Goal: Find specific page/section: Find specific page/section

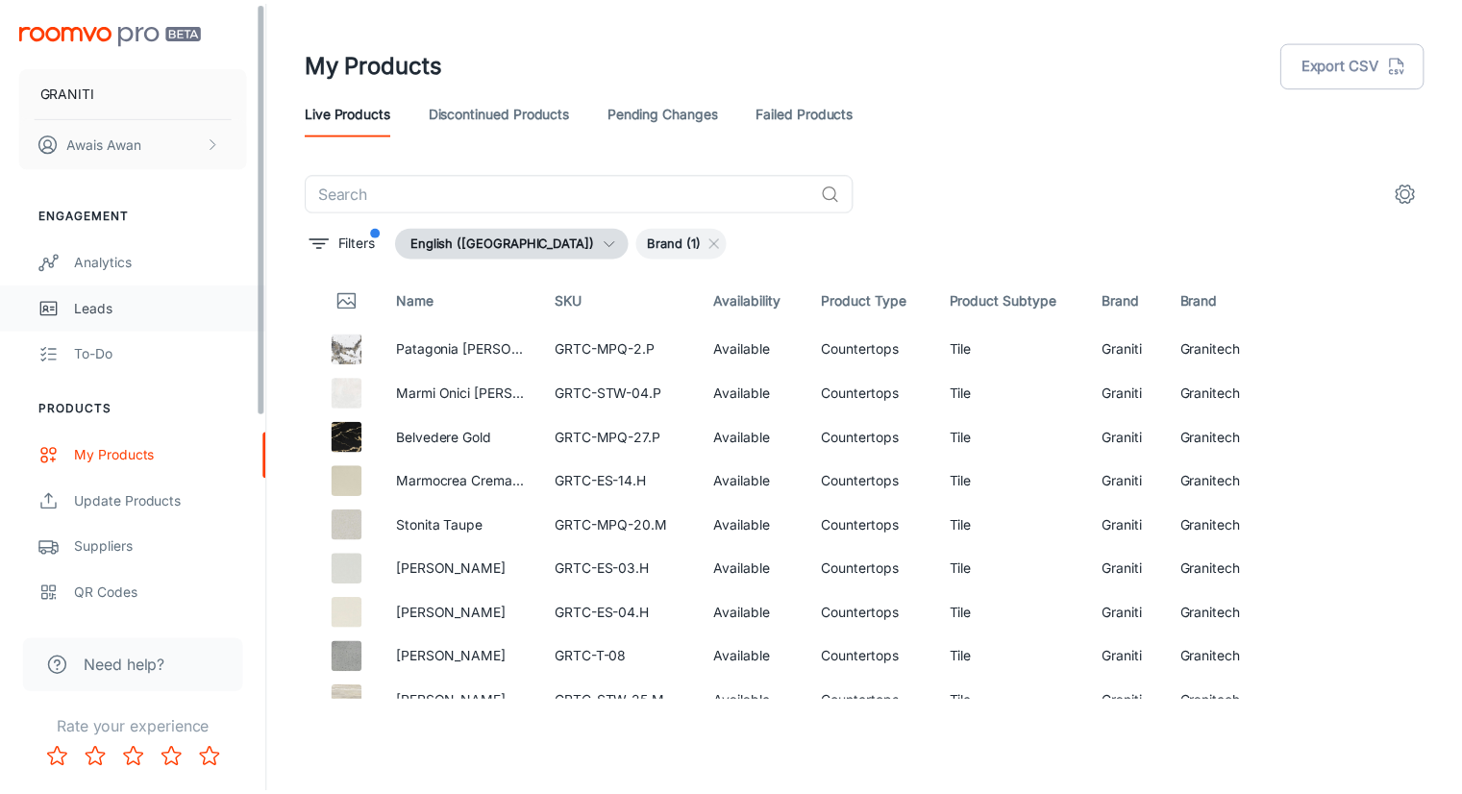
scroll to position [673, 0]
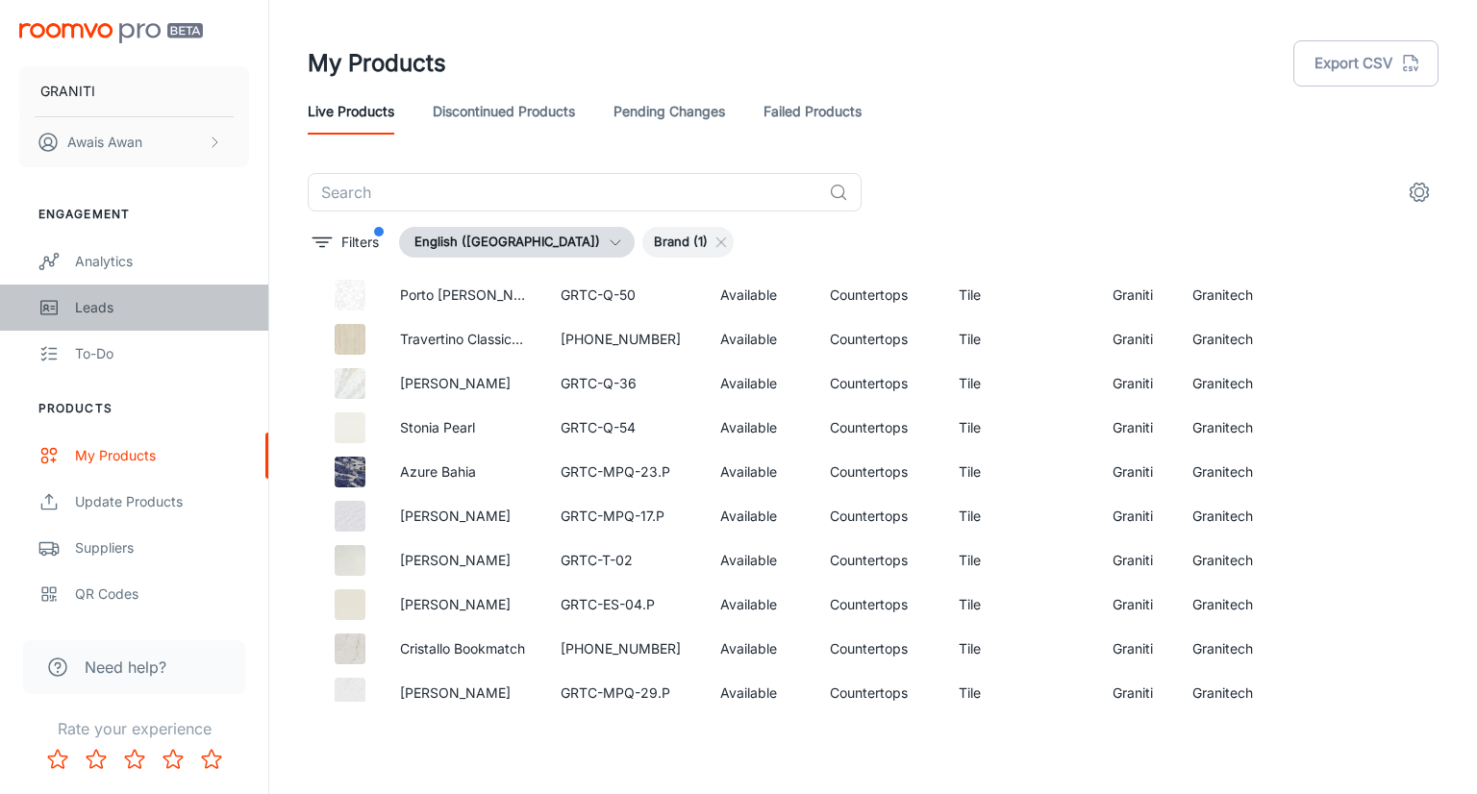
click at [148, 306] on div "Leads" at bounding box center [162, 307] width 174 height 21
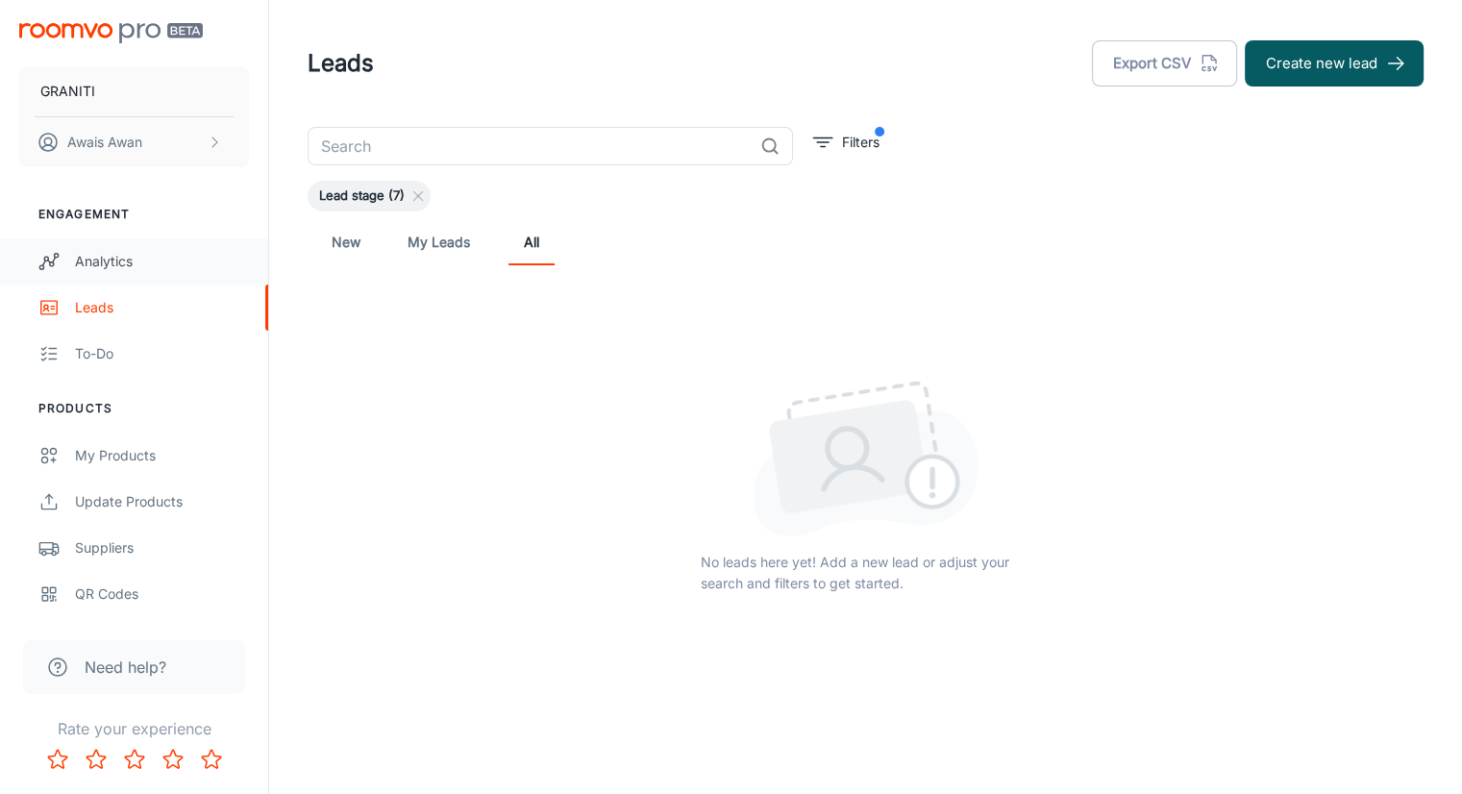
click at [113, 265] on div "Analytics" at bounding box center [162, 261] width 174 height 21
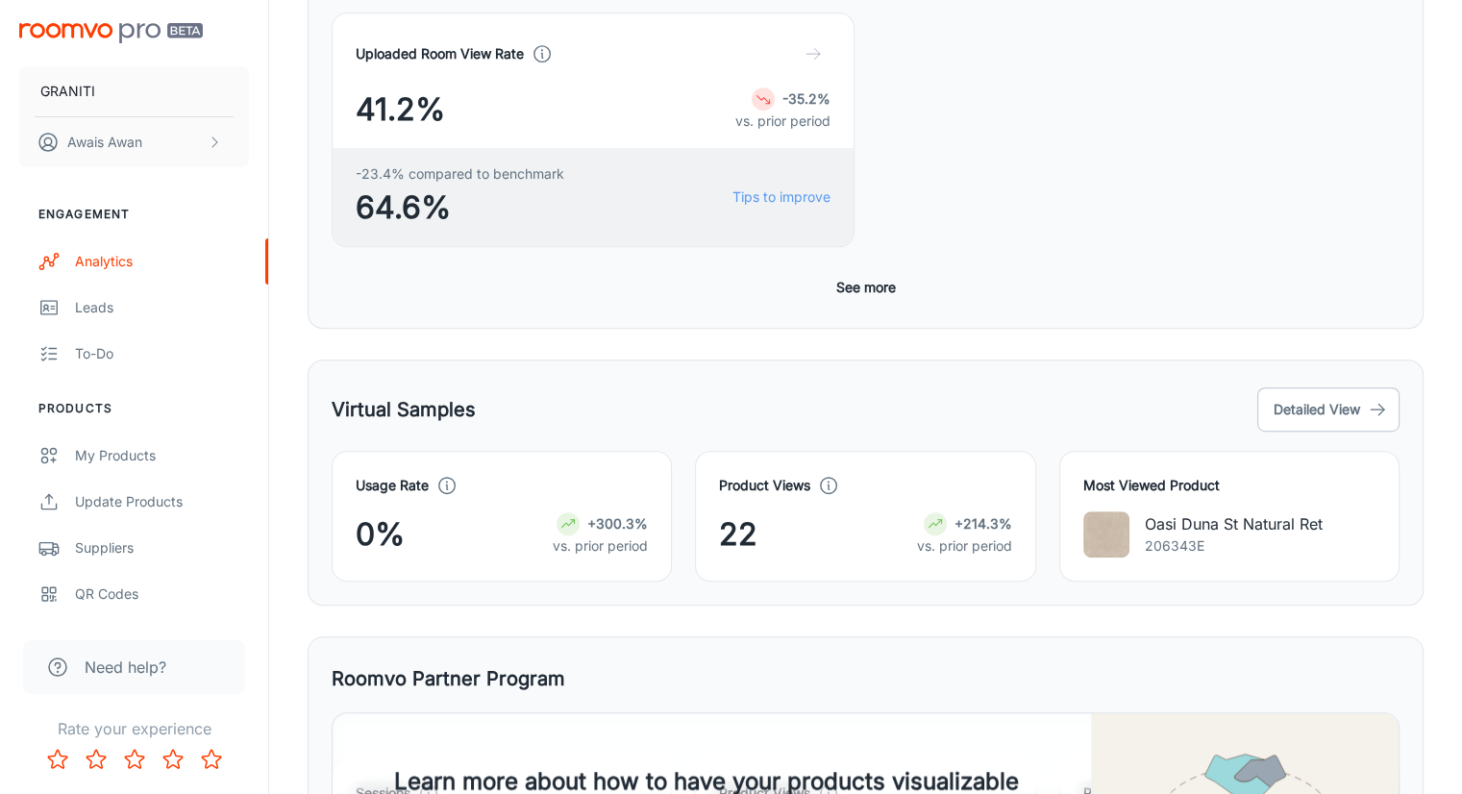
scroll to position [920, 0]
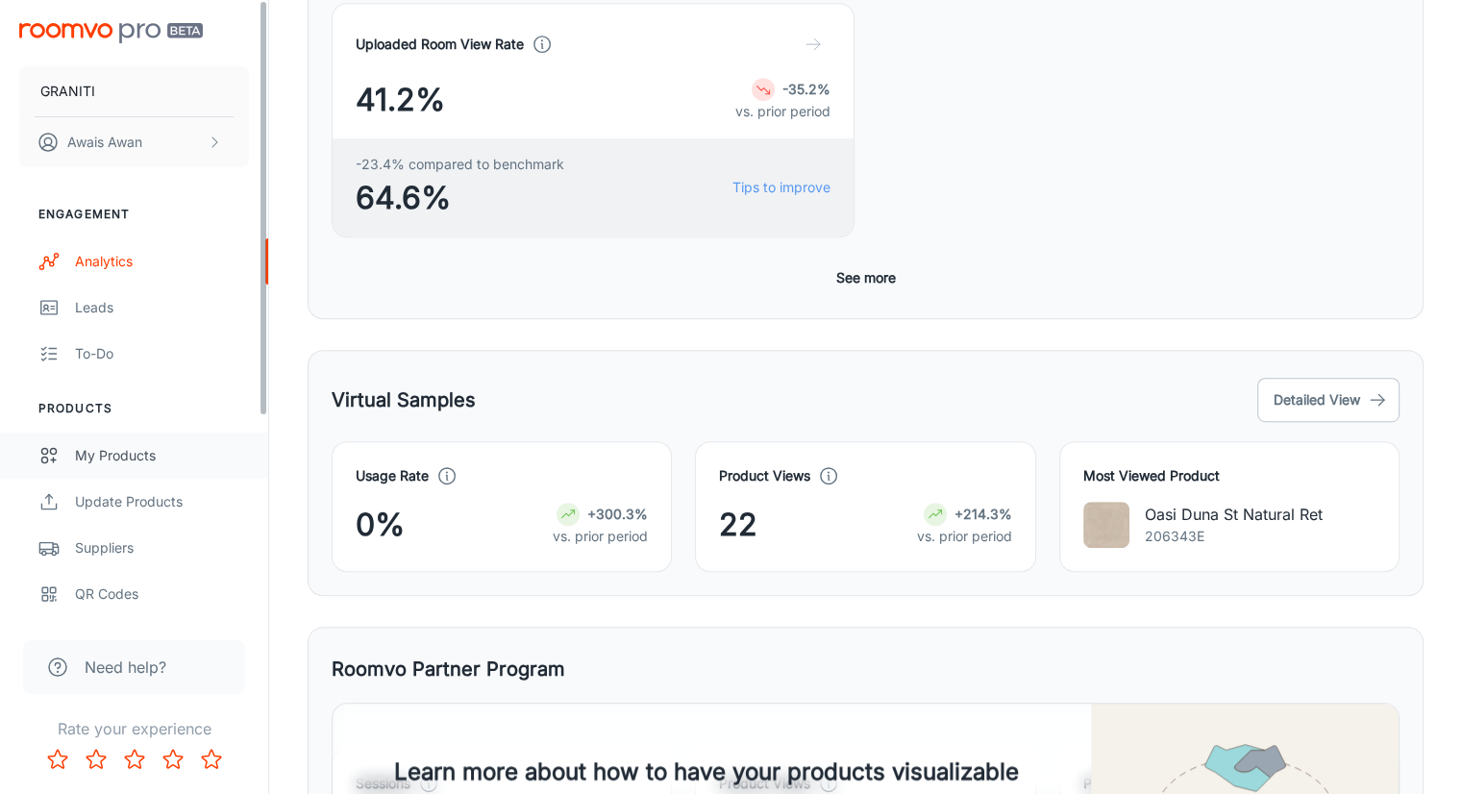
click at [162, 447] on div "My Products" at bounding box center [162, 455] width 174 height 21
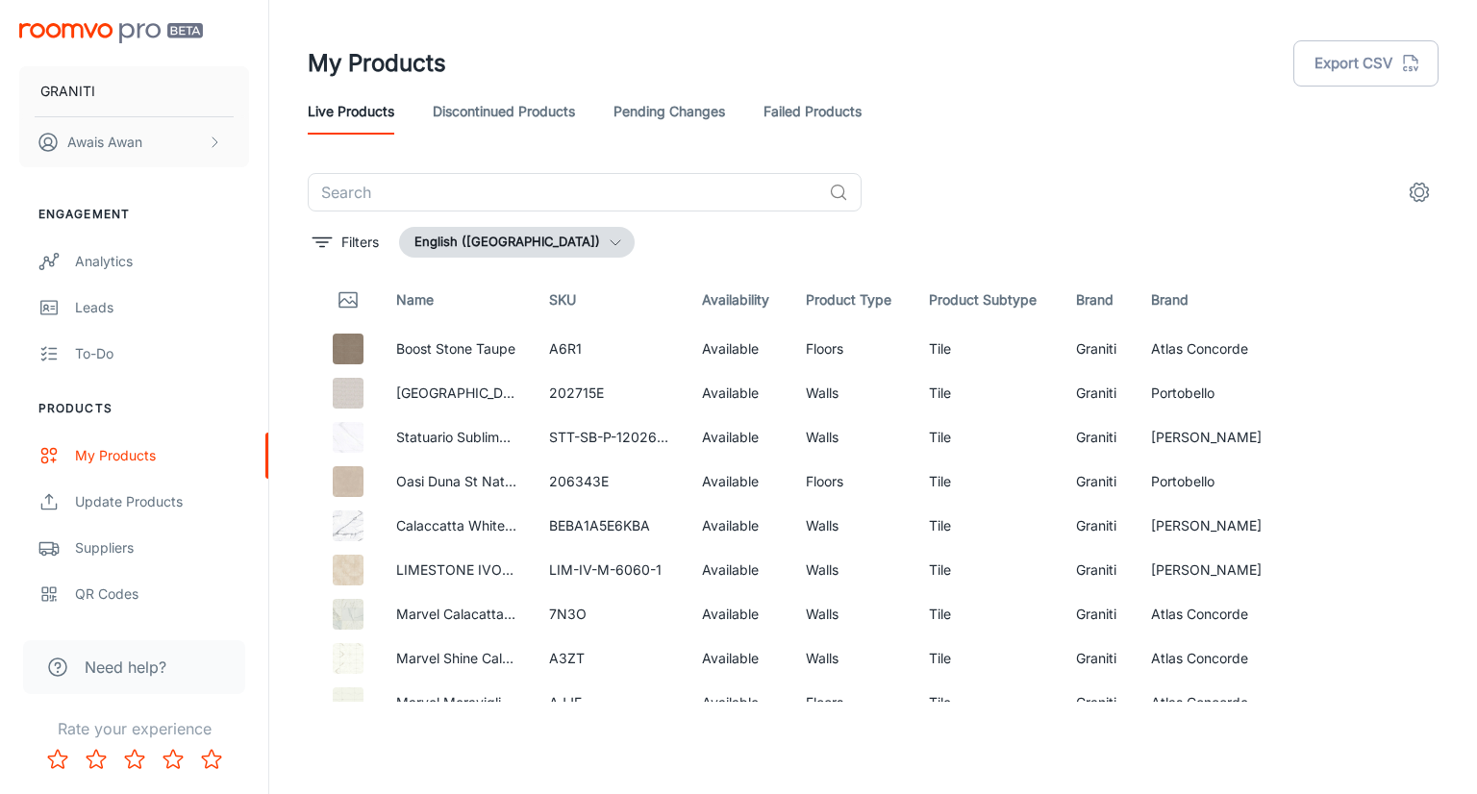
click at [527, 128] on link "Discontinued Products" at bounding box center [504, 111] width 142 height 46
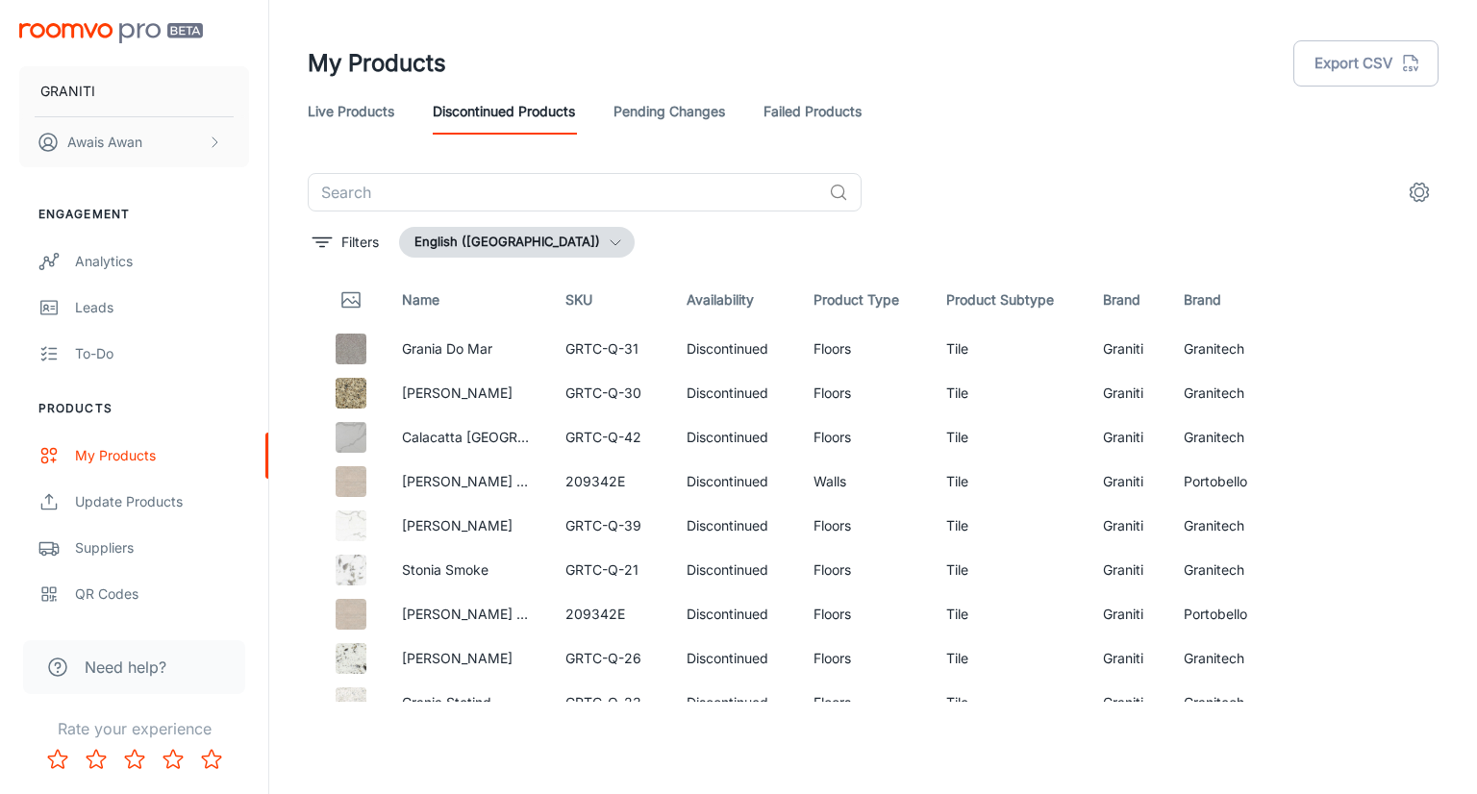
click at [646, 125] on link "Pending Changes" at bounding box center [669, 111] width 112 height 46
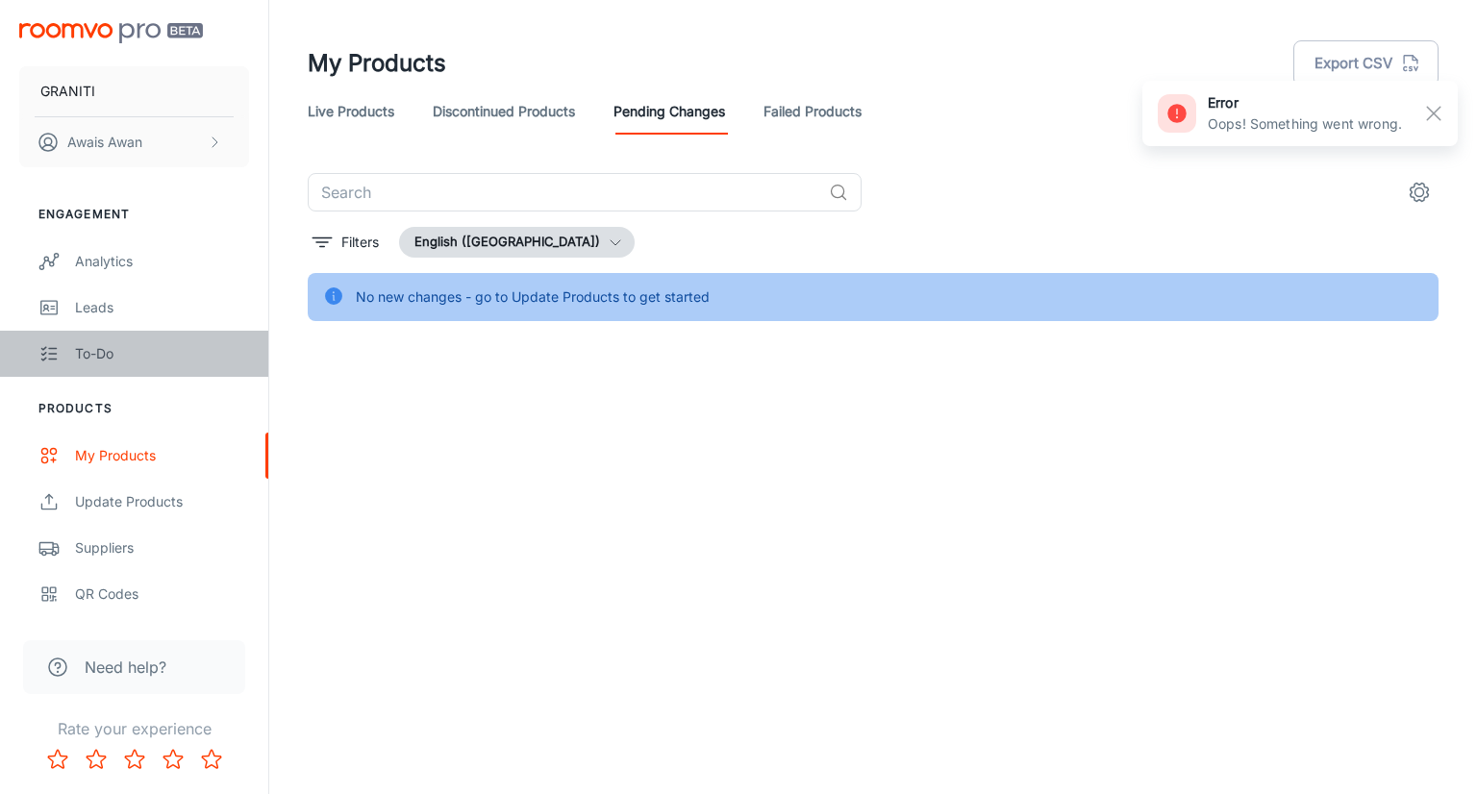
click at [171, 337] on link "To-do" at bounding box center [134, 354] width 268 height 46
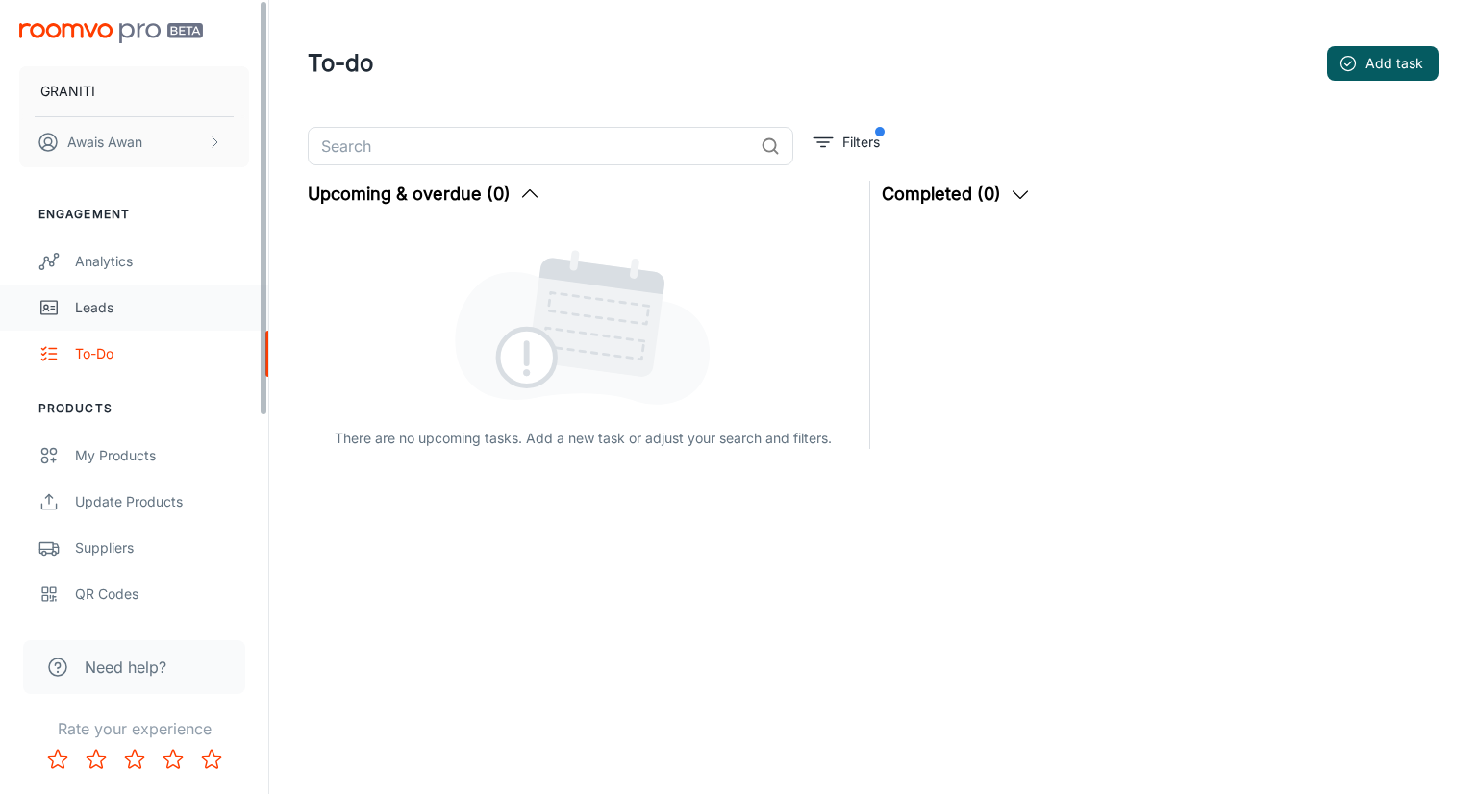
click at [185, 312] on div "Leads" at bounding box center [162, 307] width 174 height 21
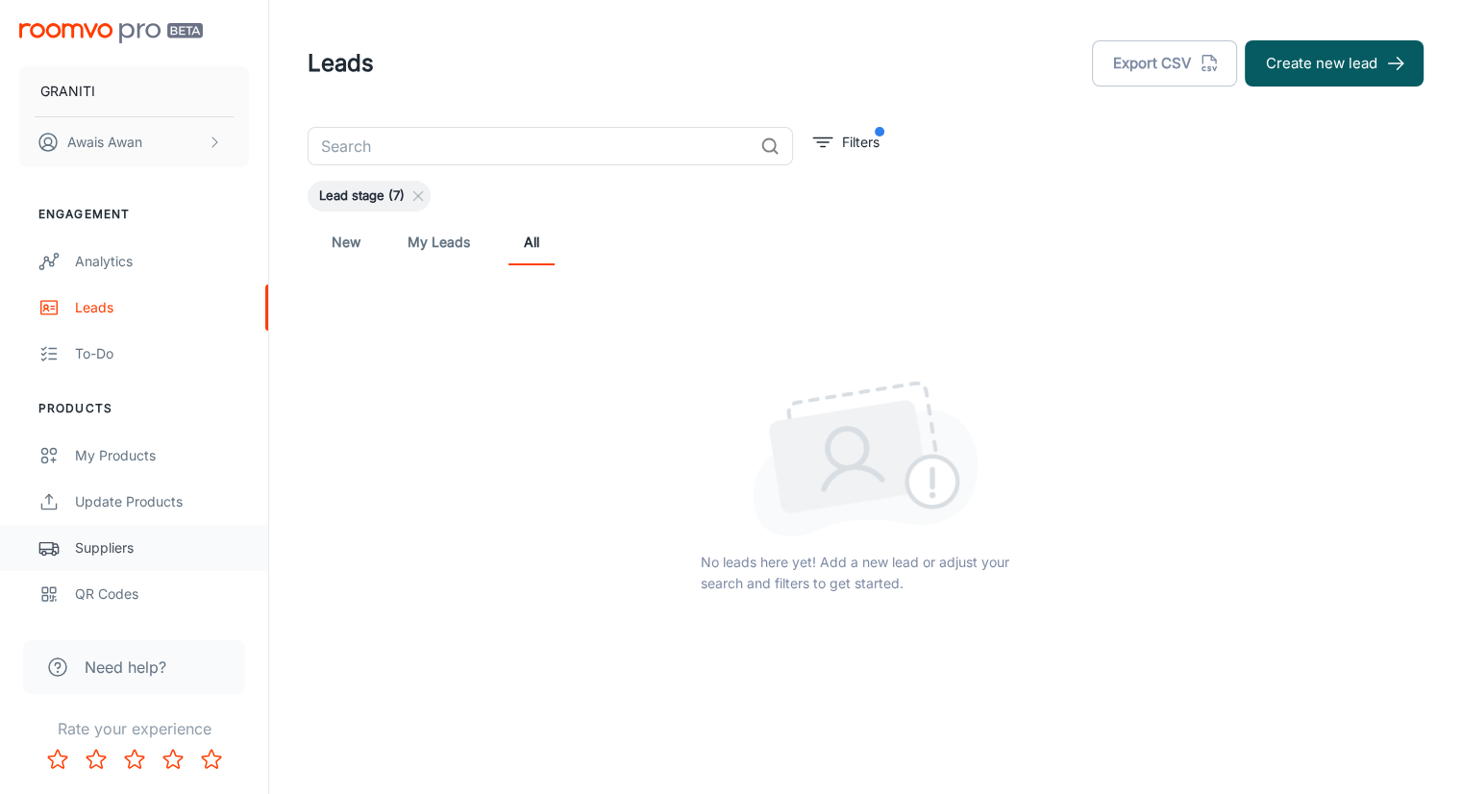
click at [133, 537] on div "Suppliers" at bounding box center [162, 547] width 174 height 21
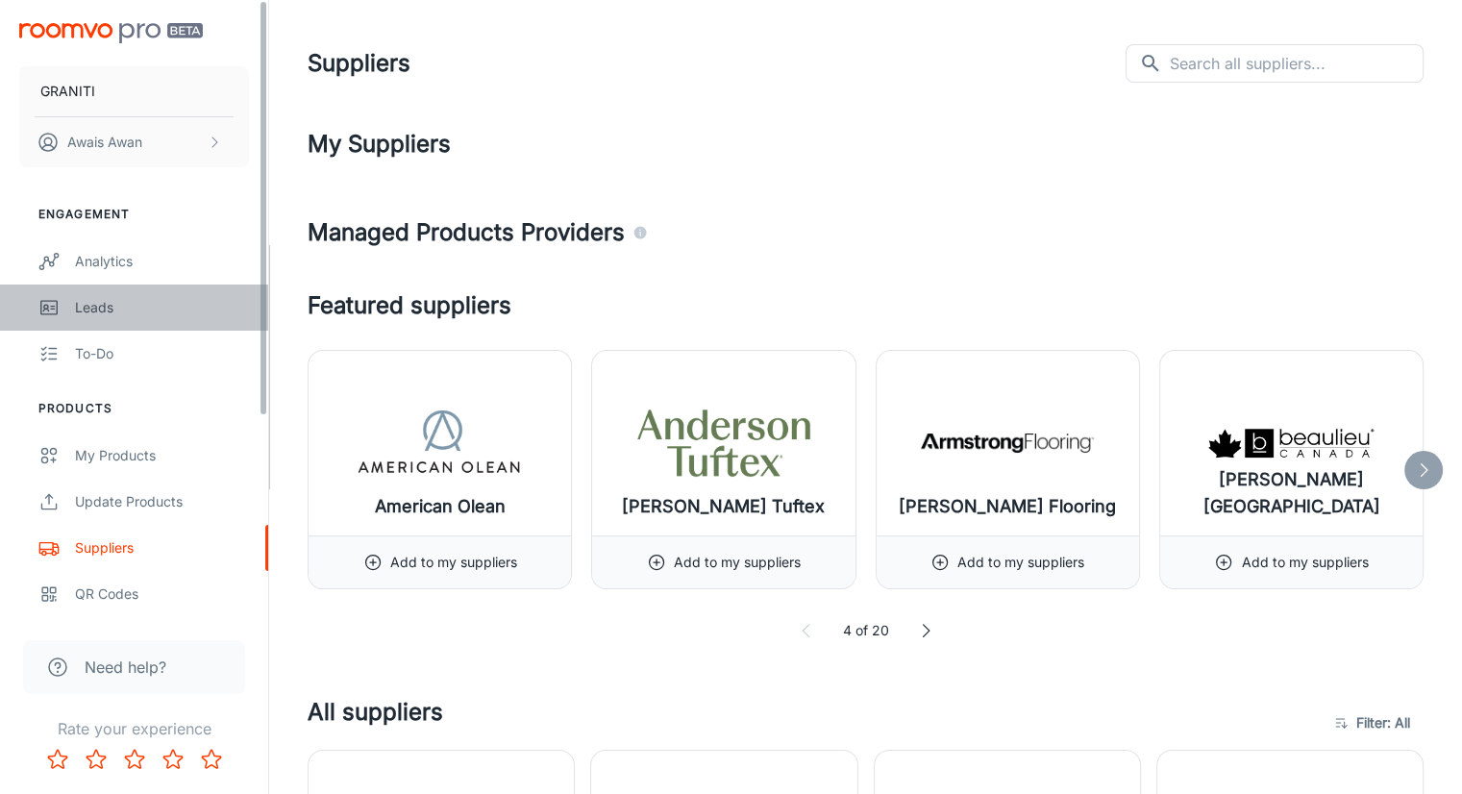
click at [167, 314] on div "Leads" at bounding box center [162, 307] width 174 height 21
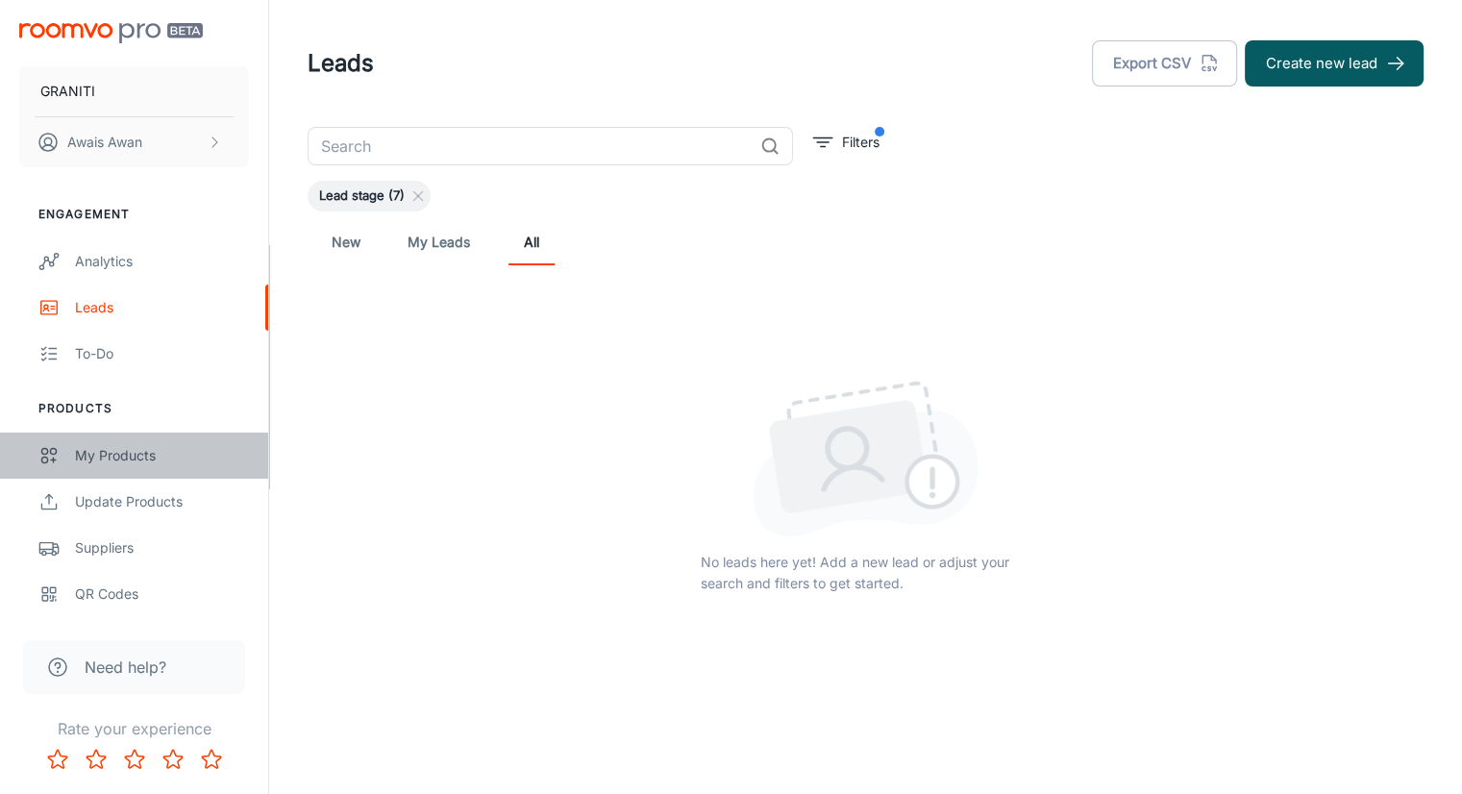
click at [108, 445] on div "My Products" at bounding box center [162, 455] width 174 height 21
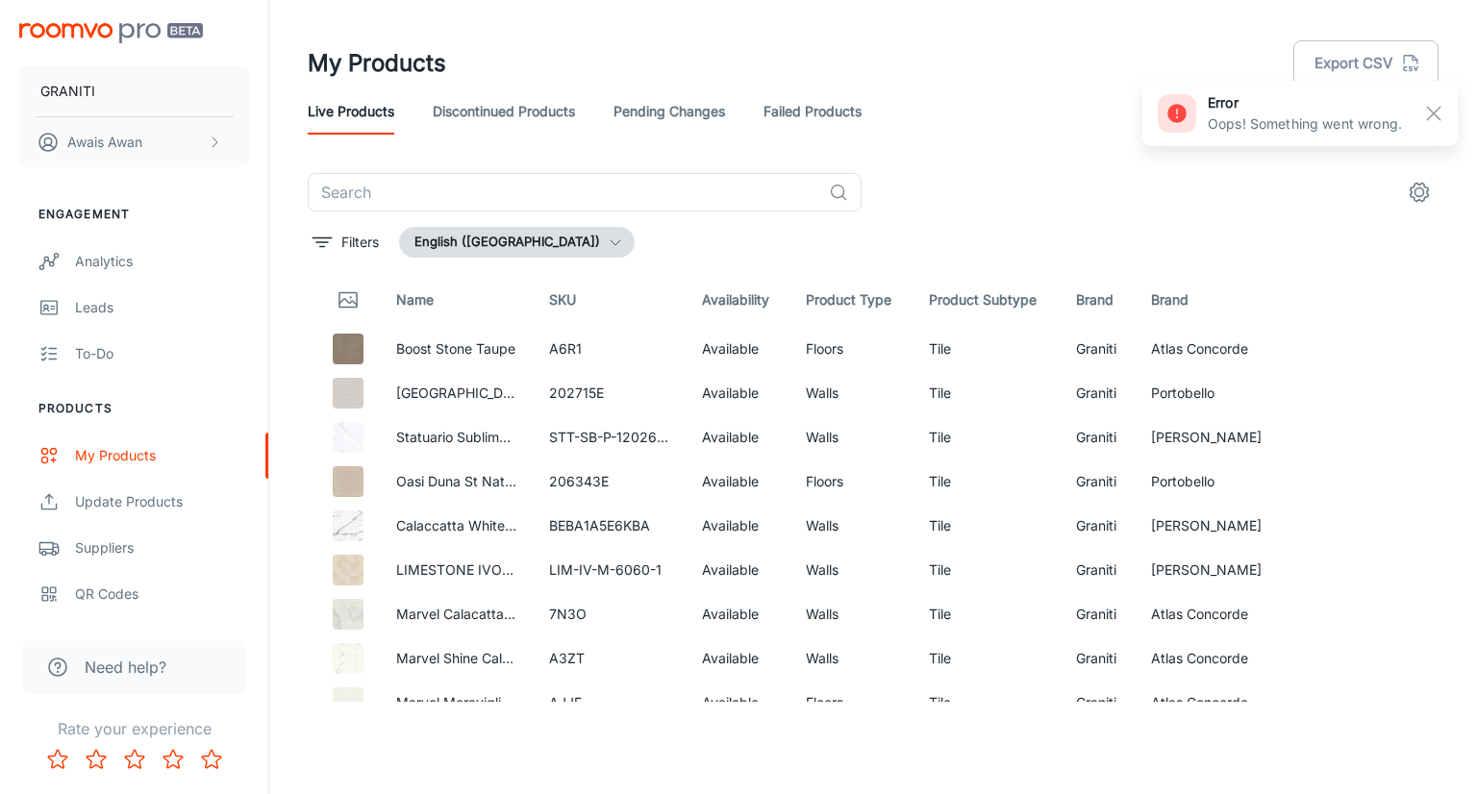
click at [517, 106] on link "Discontinued Products" at bounding box center [504, 111] width 142 height 46
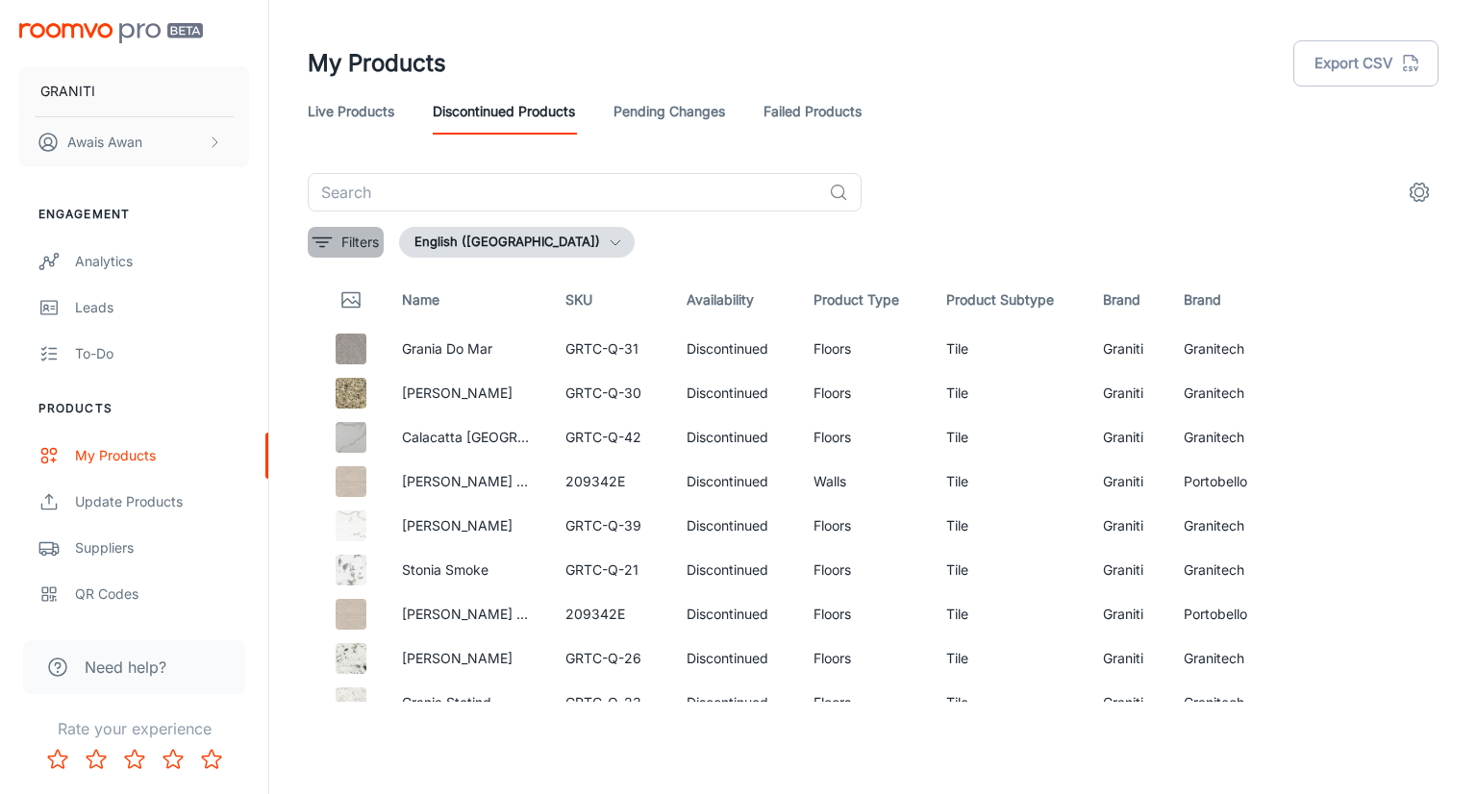
click at [353, 239] on p "Filters" at bounding box center [359, 242] width 37 height 21
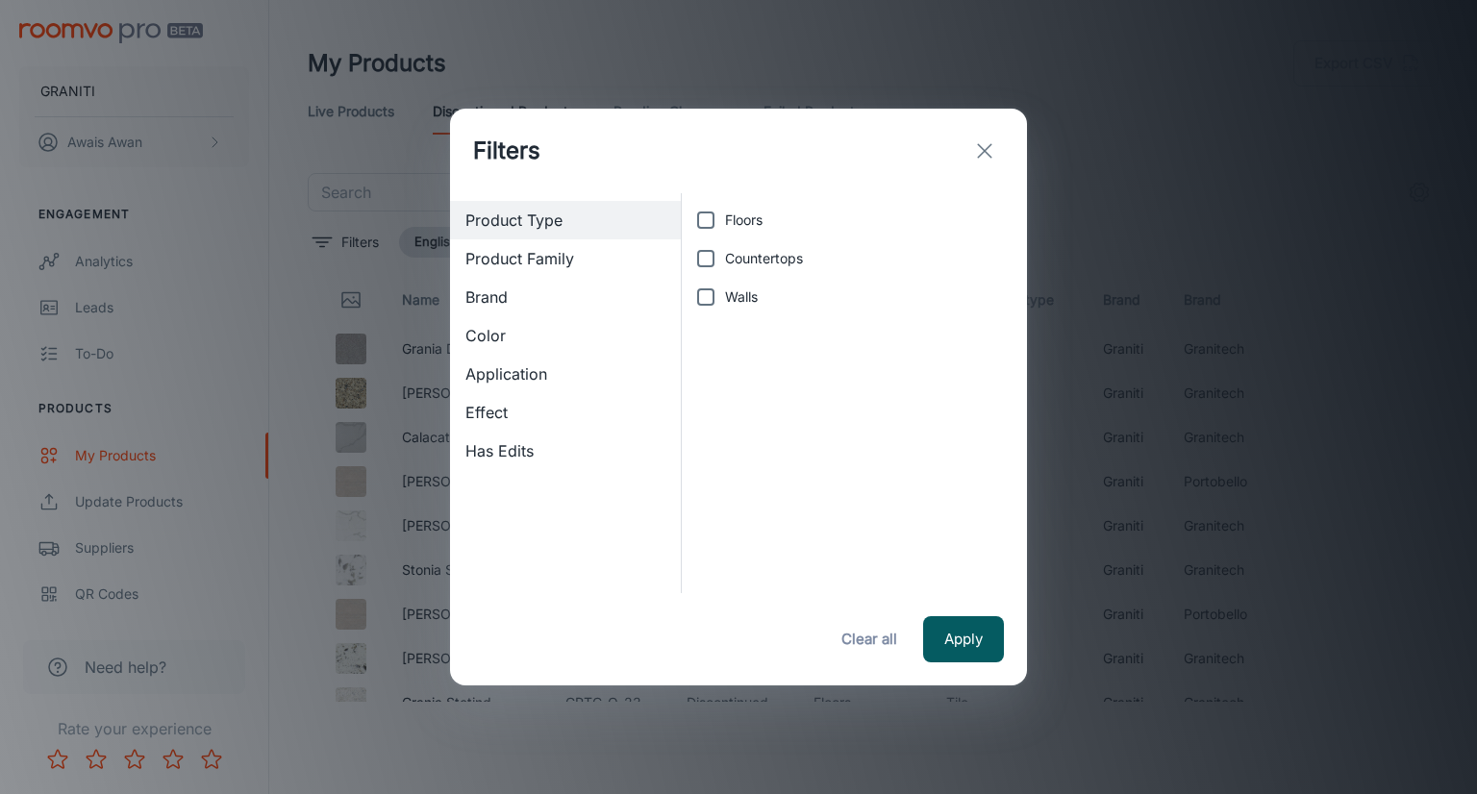
click at [535, 307] on span "Brand" at bounding box center [565, 297] width 200 height 23
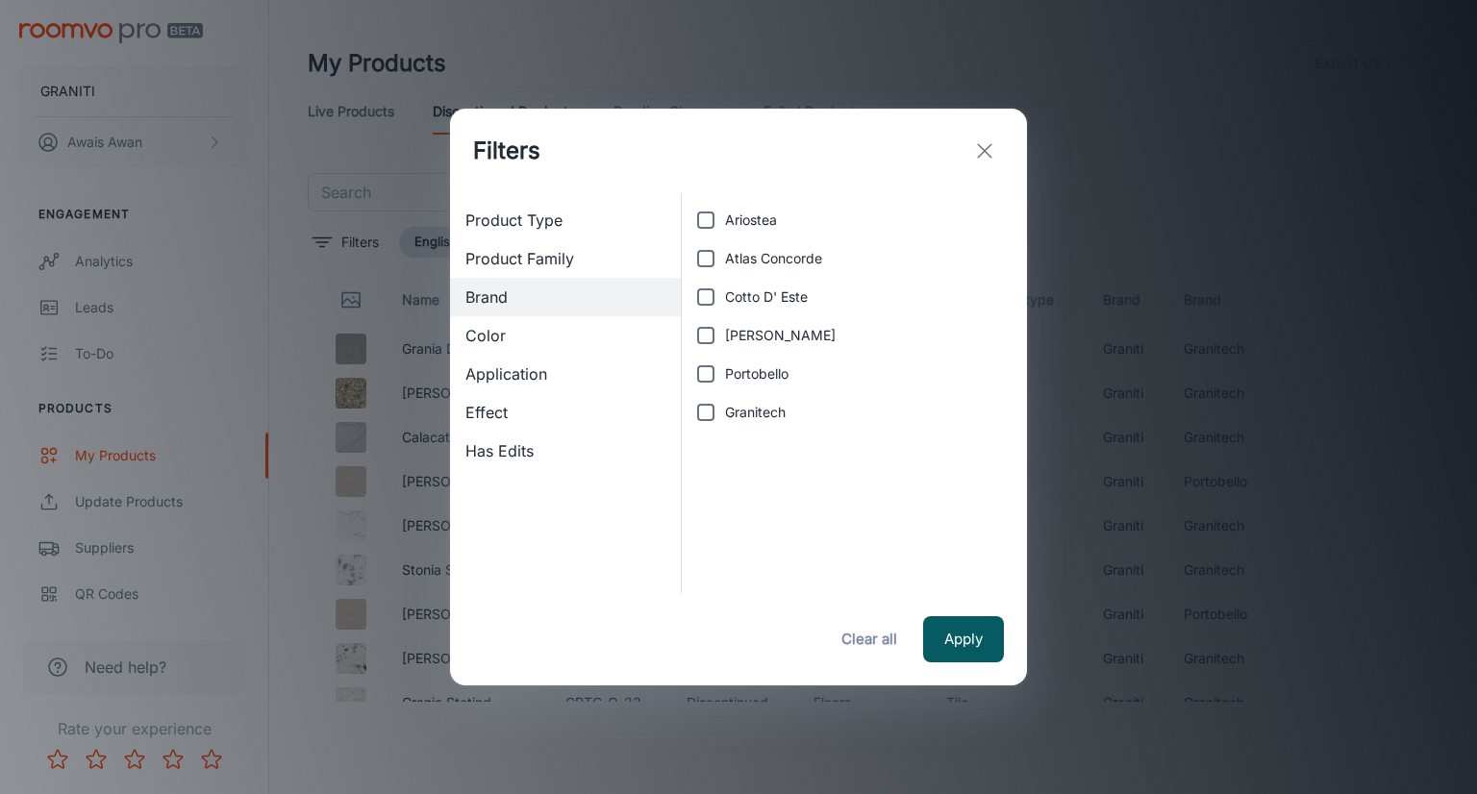
click at [761, 410] on span "Granitech" at bounding box center [755, 412] width 61 height 21
click at [725, 410] on input "Granitech" at bounding box center [706, 412] width 38 height 38
checkbox input "true"
click at [952, 647] on button "Apply" at bounding box center [963, 639] width 81 height 46
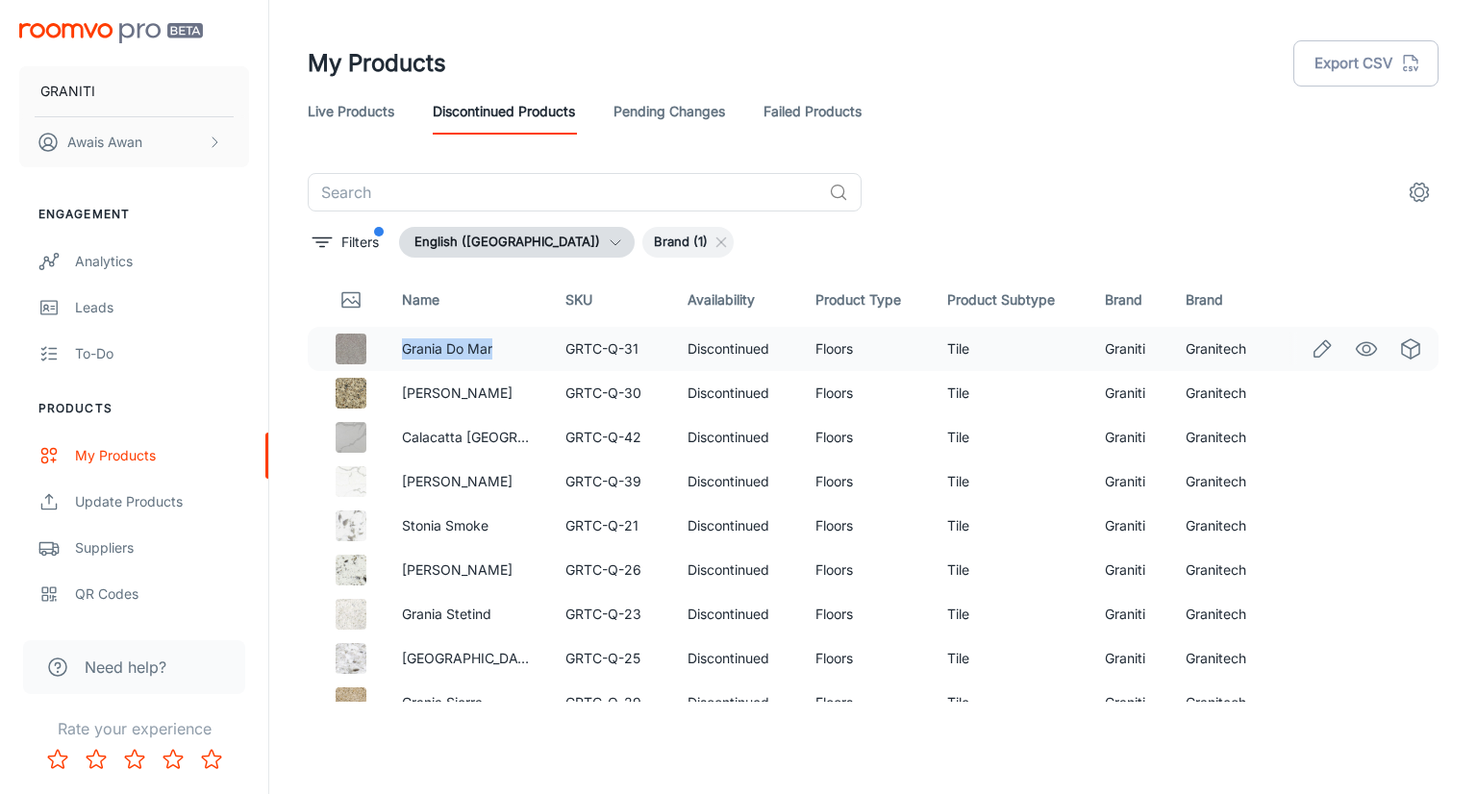
drag, startPoint x: 500, startPoint y: 348, endPoint x: 399, endPoint y: 347, distance: 101.0
click at [399, 347] on td "Grania Do Mar" at bounding box center [469, 349] width 164 height 44
copy link "Grania Do Mar"
drag, startPoint x: 392, startPoint y: 391, endPoint x: 492, endPoint y: 391, distance: 100.0
click at [492, 391] on td "[PERSON_NAME]" at bounding box center [469, 393] width 164 height 44
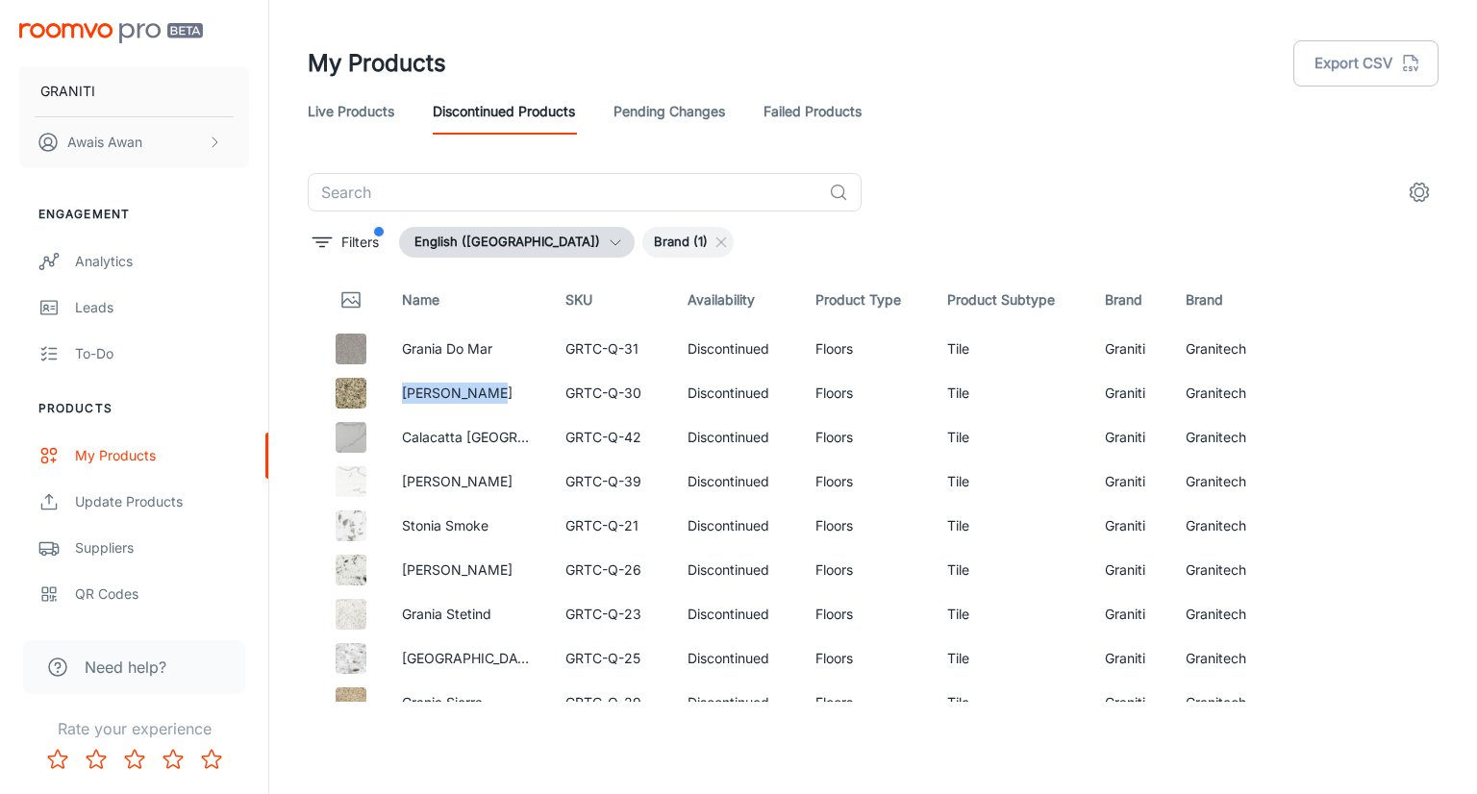
copy link "[PERSON_NAME]"
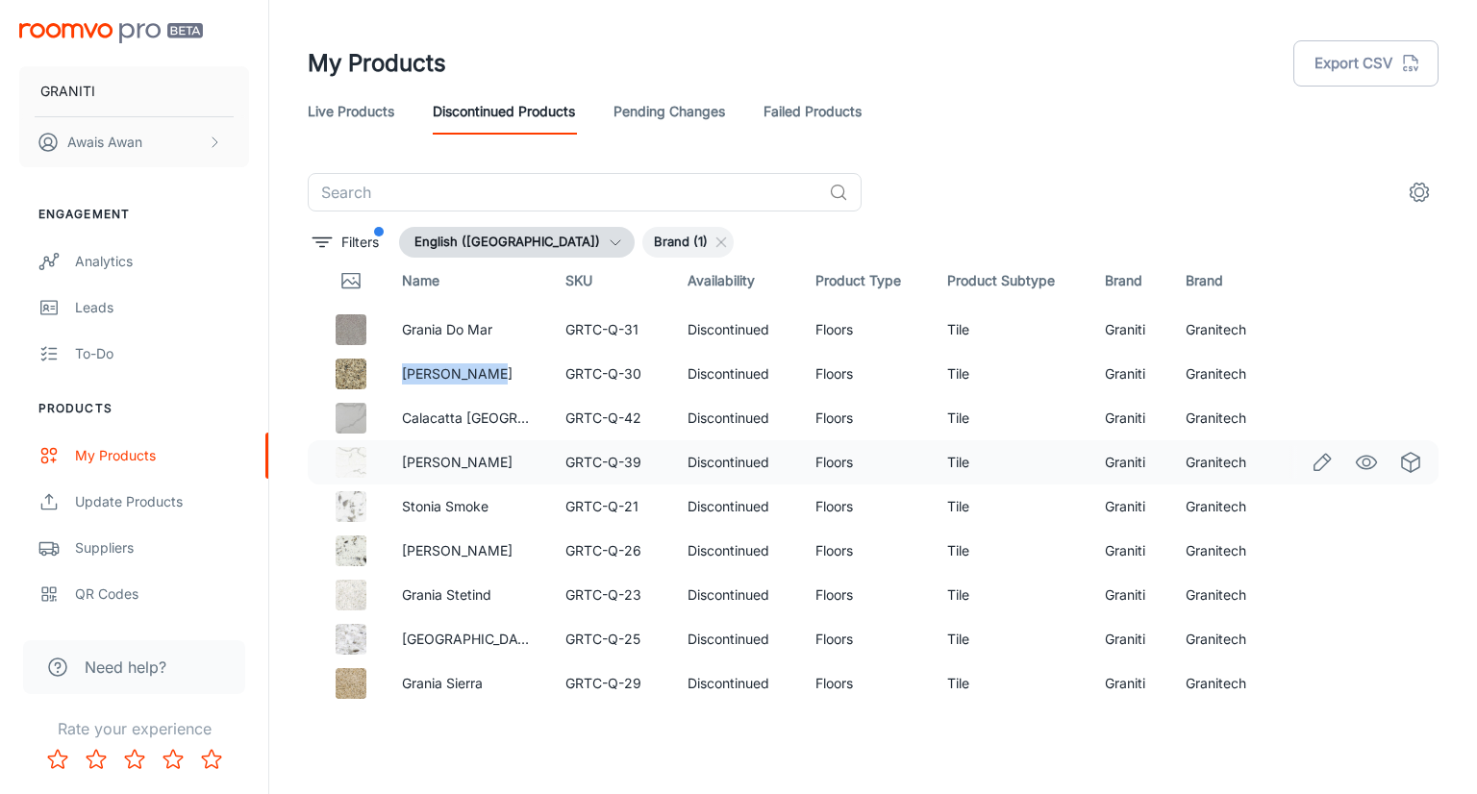
scroll to position [23, 0]
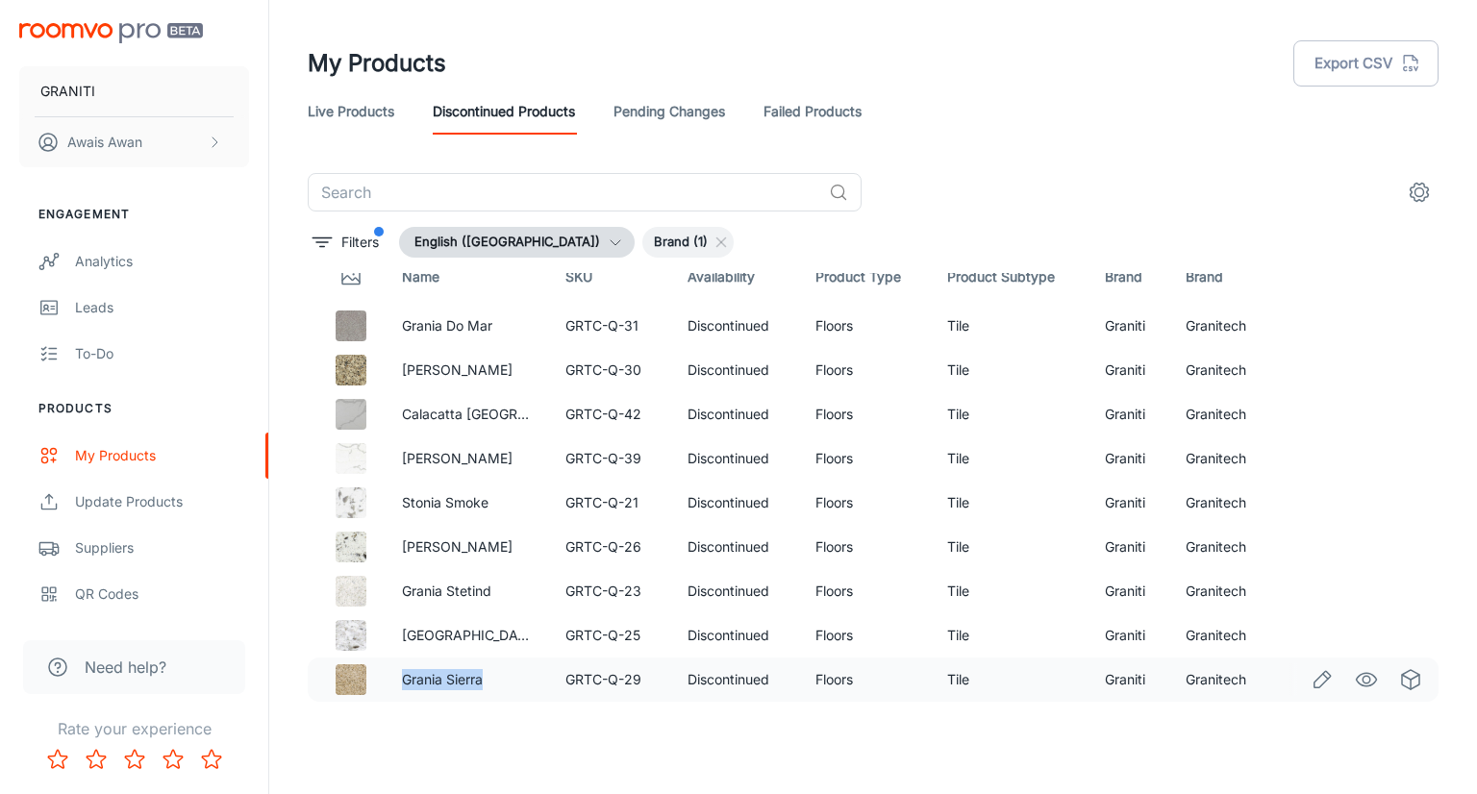
drag, startPoint x: 392, startPoint y: 681, endPoint x: 485, endPoint y: 681, distance: 92.3
click at [485, 681] on td "Grania Sierra" at bounding box center [469, 680] width 164 height 44
copy link "Grania Sierra"
